Goal: Transaction & Acquisition: Purchase product/service

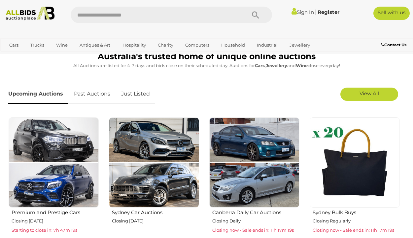
scroll to position [231, 0]
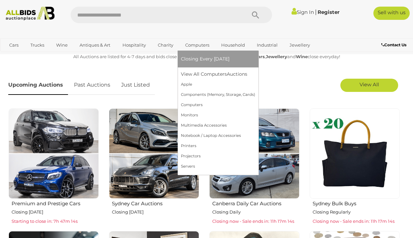
click at [200, 45] on link "Computers" at bounding box center [197, 45] width 33 height 11
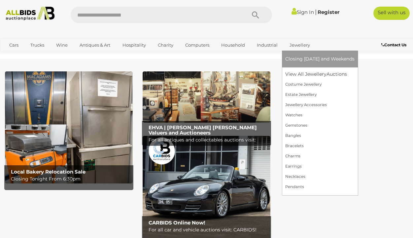
click at [300, 44] on link "Jewellery" at bounding box center [299, 45] width 29 height 11
click at [299, 44] on link "Jewellery" at bounding box center [299, 45] width 29 height 11
click at [301, 49] on link "Jewellery" at bounding box center [299, 45] width 29 height 11
click at [305, 71] on link "View All Jewellery Auctions" at bounding box center [319, 74] width 69 height 10
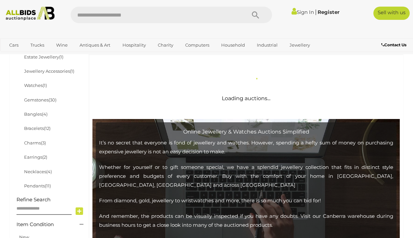
scroll to position [165, 0]
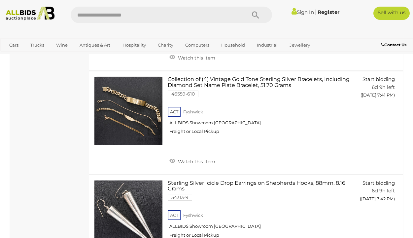
scroll to position [4759, 0]
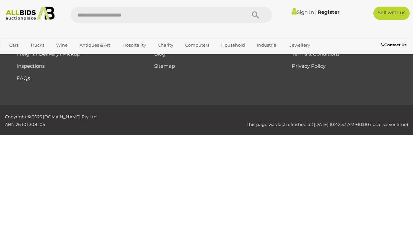
scroll to position [151, 0]
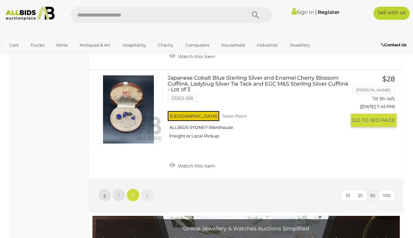
scroll to position [746, 0]
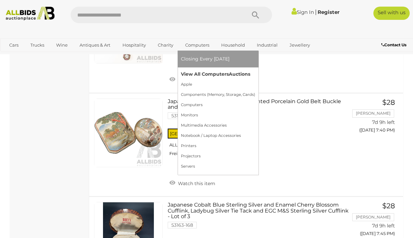
click at [198, 73] on link "View All Computers Auctions" at bounding box center [218, 74] width 74 height 10
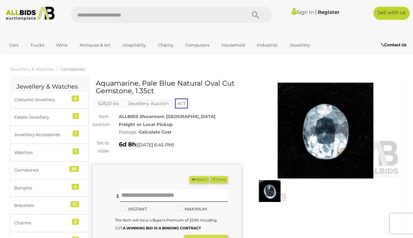
click at [275, 190] on img at bounding box center [270, 191] width 34 height 22
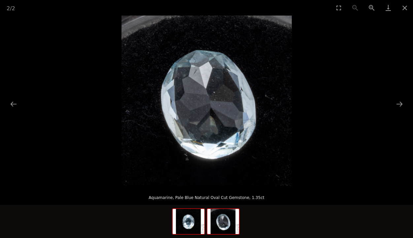
click at [182, 219] on img at bounding box center [189, 221] width 32 height 25
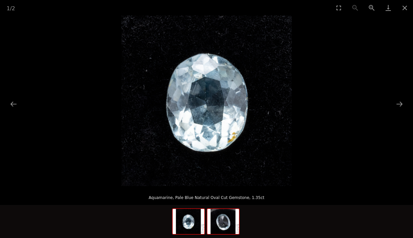
click at [209, 223] on img at bounding box center [223, 221] width 32 height 25
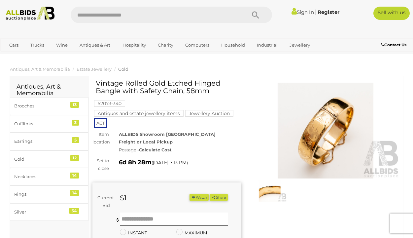
click at [328, 120] on img at bounding box center [325, 131] width 149 height 96
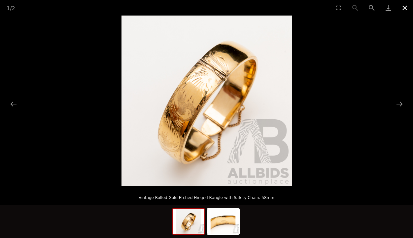
drag, startPoint x: 401, startPoint y: 11, endPoint x: 386, endPoint y: 24, distance: 19.6
click at [402, 11] on button "Close gallery" at bounding box center [404, 8] width 17 height 16
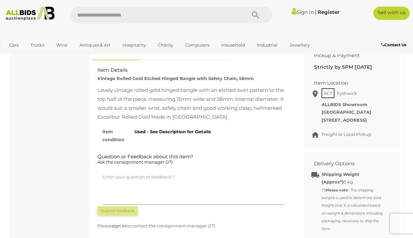
scroll to position [264, 0]
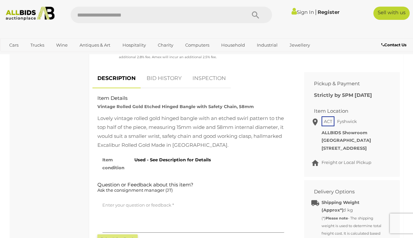
click at [157, 84] on link "BID HISTORY" at bounding box center [164, 78] width 45 height 19
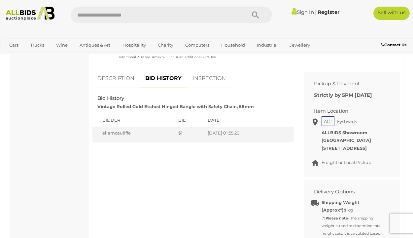
click at [210, 88] on link "INSPECTION" at bounding box center [208, 78] width 43 height 19
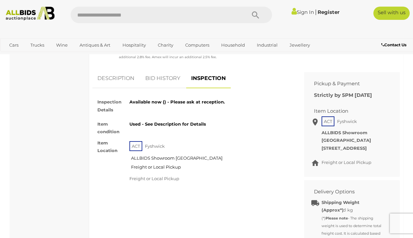
drag, startPoint x: 137, startPoint y: 90, endPoint x: 180, endPoint y: 84, distance: 43.3
click at [137, 88] on link "DESCRIPTION" at bounding box center [115, 78] width 47 height 19
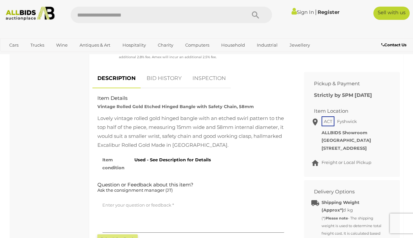
click at [179, 86] on link "BID HISTORY" at bounding box center [164, 78] width 45 height 19
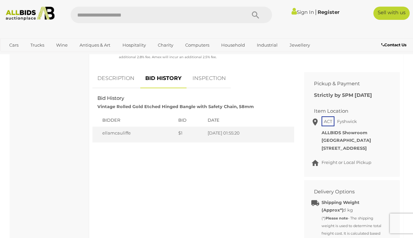
click at [214, 85] on link "INSPECTION" at bounding box center [208, 78] width 43 height 19
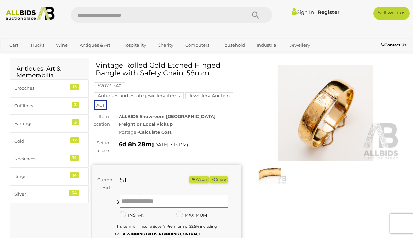
scroll to position [0, 0]
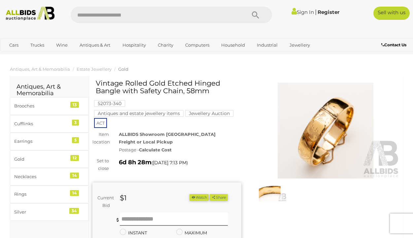
click at [363, 140] on img at bounding box center [325, 131] width 149 height 96
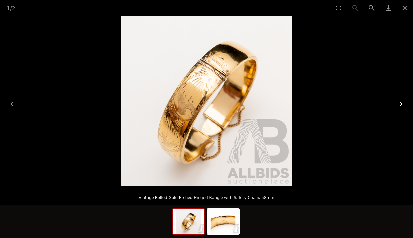
click at [400, 103] on button "Next slide" at bounding box center [399, 103] width 14 height 13
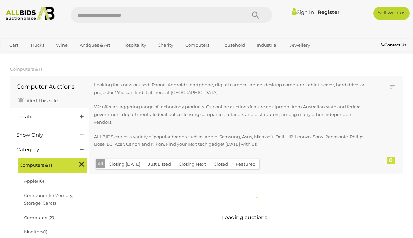
scroll to position [99, 0]
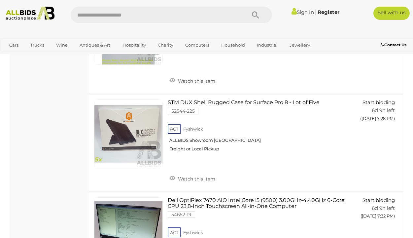
scroll to position [1650, 0]
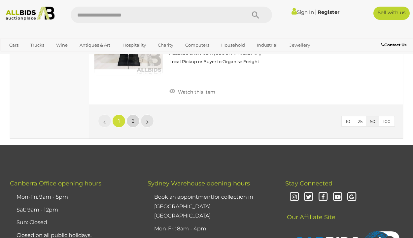
click at [135, 127] on link "2" at bounding box center [132, 120] width 13 height 13
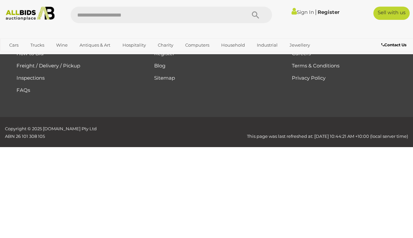
scroll to position [119, 0]
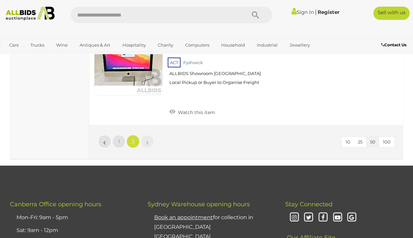
scroll to position [2726, 0]
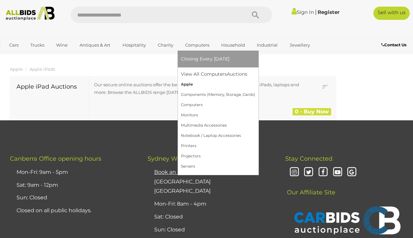
click at [194, 84] on link "Apple" at bounding box center [218, 84] width 74 height 10
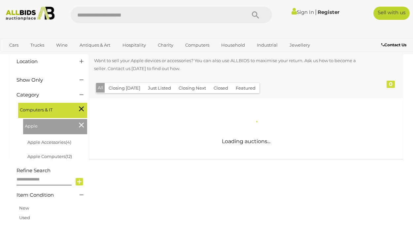
scroll to position [66, 0]
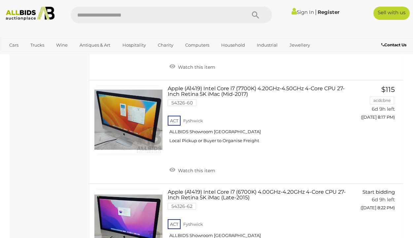
scroll to position [825, 0]
